Goal: Contribute content

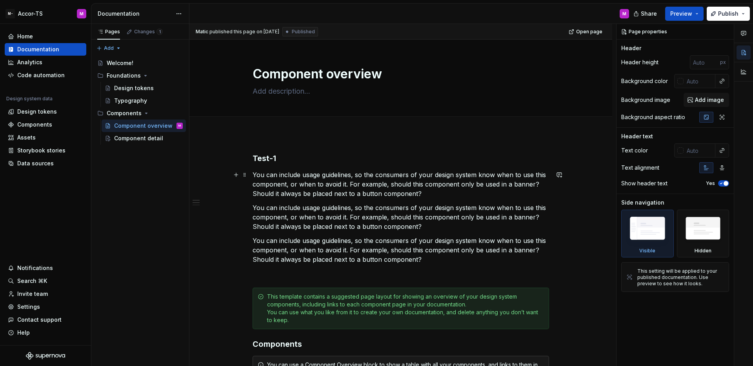
scroll to position [5, 0]
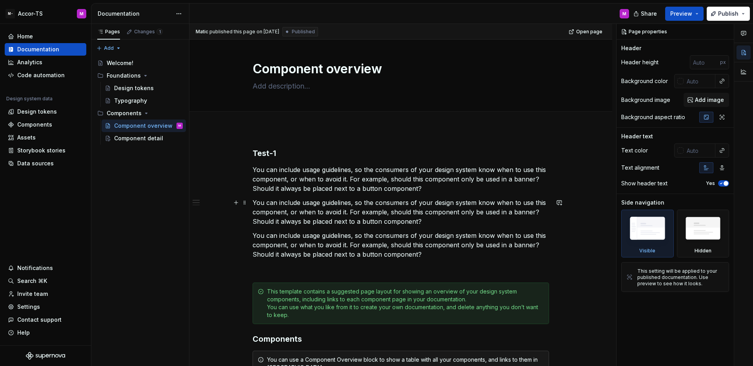
type textarea "*"
click at [510, 205] on p "You can include usage guidelines, so the consumers of your design system know w…" at bounding box center [401, 212] width 296 height 28
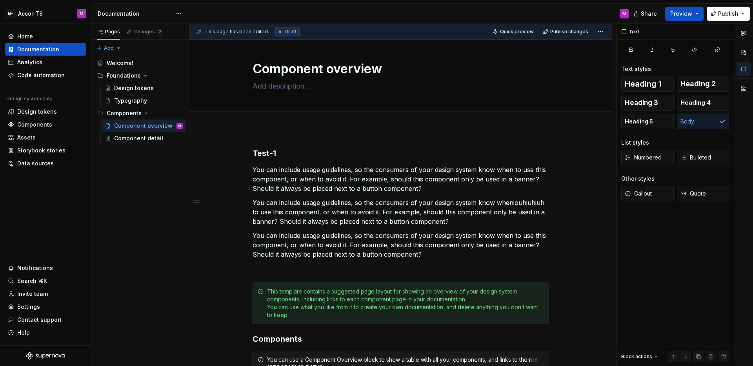
click at [200, 30] on icon at bounding box center [199, 32] width 6 height 6
click at [197, 31] on icon at bounding box center [199, 32] width 6 height 6
click at [224, 30] on span "This page has been edited." at bounding box center [237, 32] width 64 height 6
click at [690, 12] on span "Preview" at bounding box center [681, 14] width 22 height 8
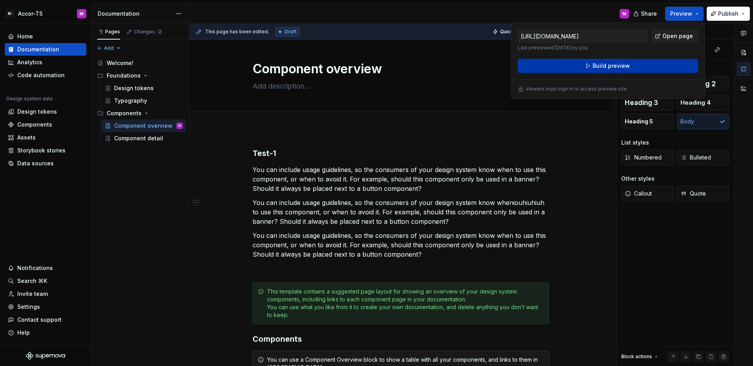
click at [649, 61] on button "Build preview" at bounding box center [608, 66] width 180 height 14
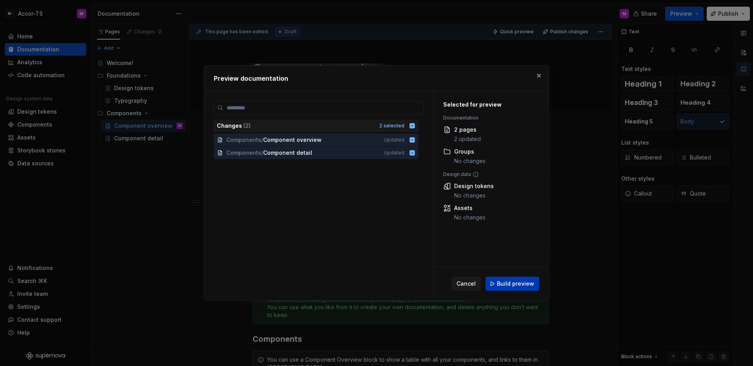
click at [513, 288] on button "Build preview" at bounding box center [512, 284] width 54 height 14
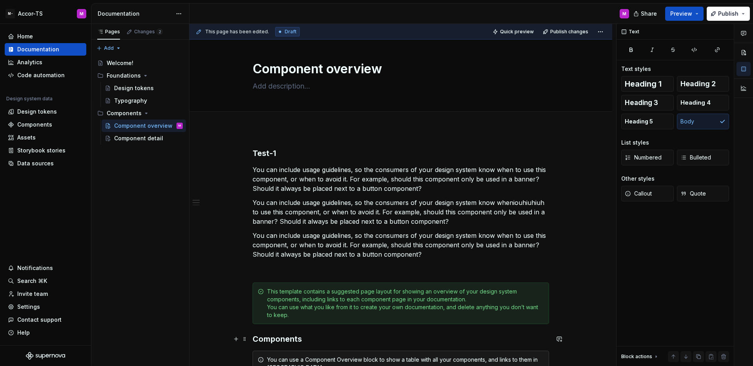
type textarea "*"
